Goal: Task Accomplishment & Management: Manage account settings

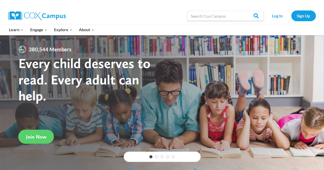
click at [274, 9] on div "Log In Sign Up" at bounding box center [290, 16] width 49 height 16
click at [274, 14] on link "Log In" at bounding box center [277, 15] width 22 height 10
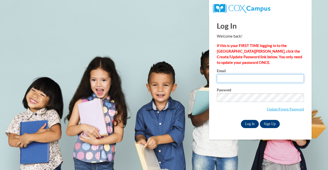
type input "amckeefry@gillett.k12.wi.us"
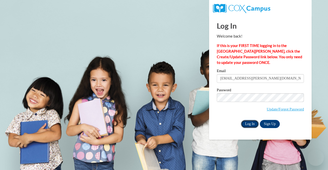
click at [249, 124] on input "Log In" at bounding box center [250, 124] width 18 height 8
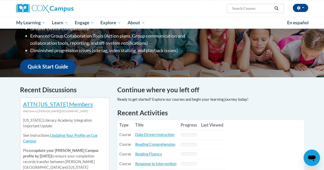
scroll to position [128, 0]
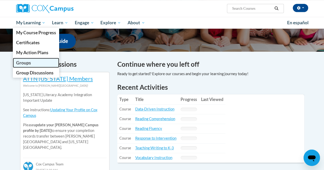
click at [33, 61] on link "Groups" at bounding box center [36, 63] width 47 height 10
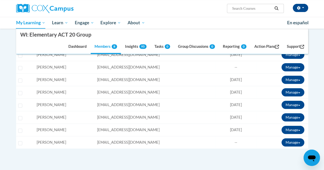
scroll to position [77, 0]
